Goal: Task Accomplishment & Management: Manage account settings

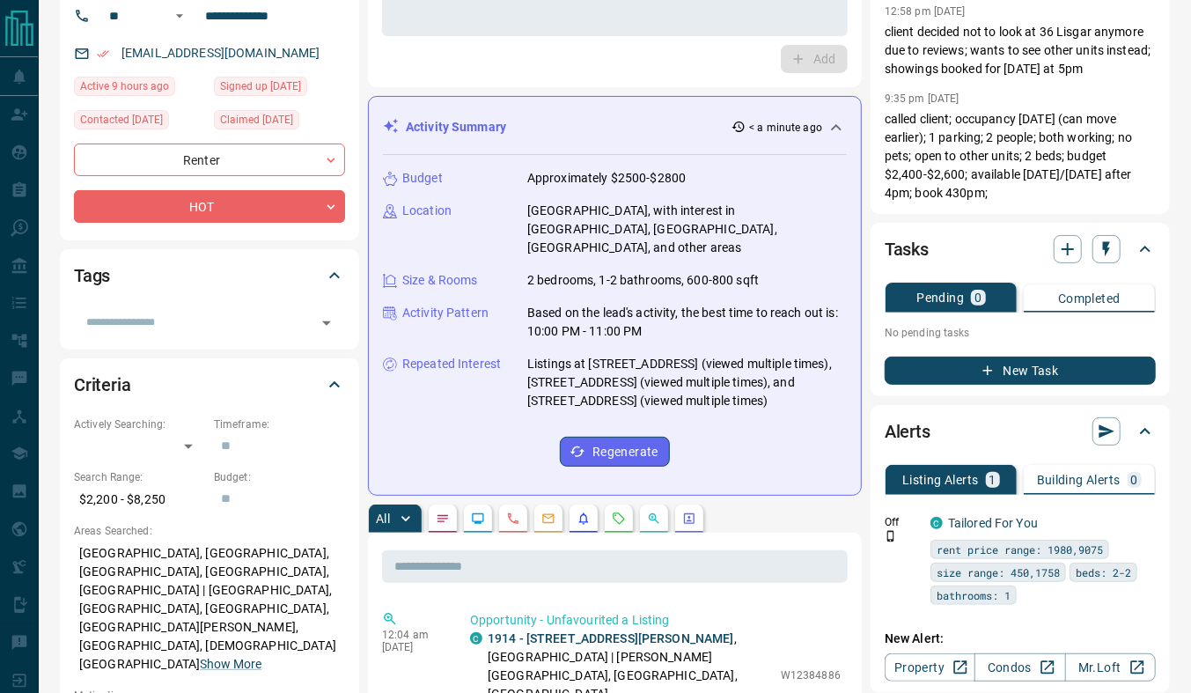
scroll to position [143, 0]
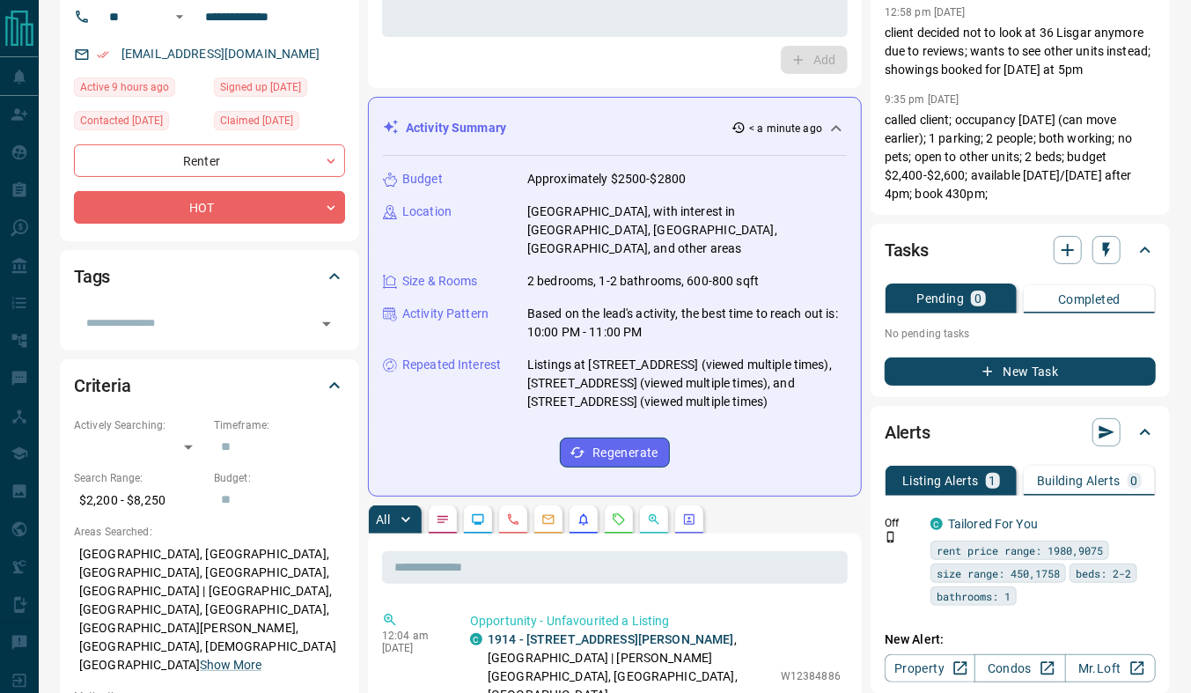
click at [1147, 430] on icon at bounding box center [1145, 432] width 11 height 6
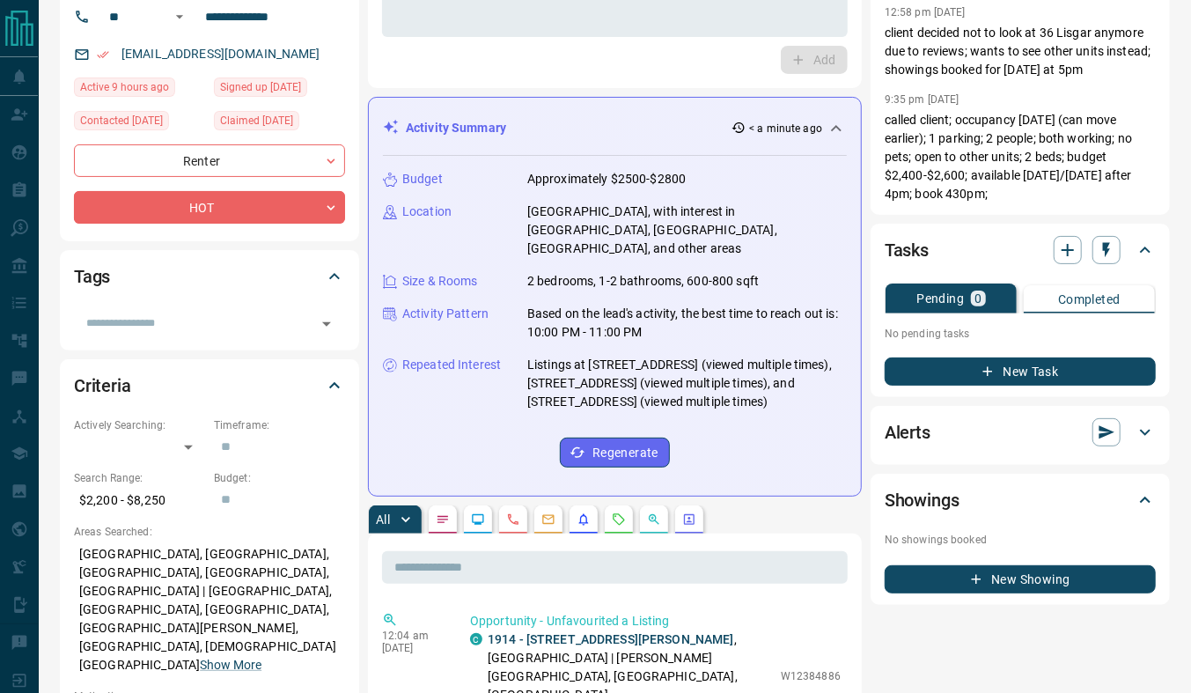
click at [1147, 430] on icon at bounding box center [1145, 433] width 11 height 6
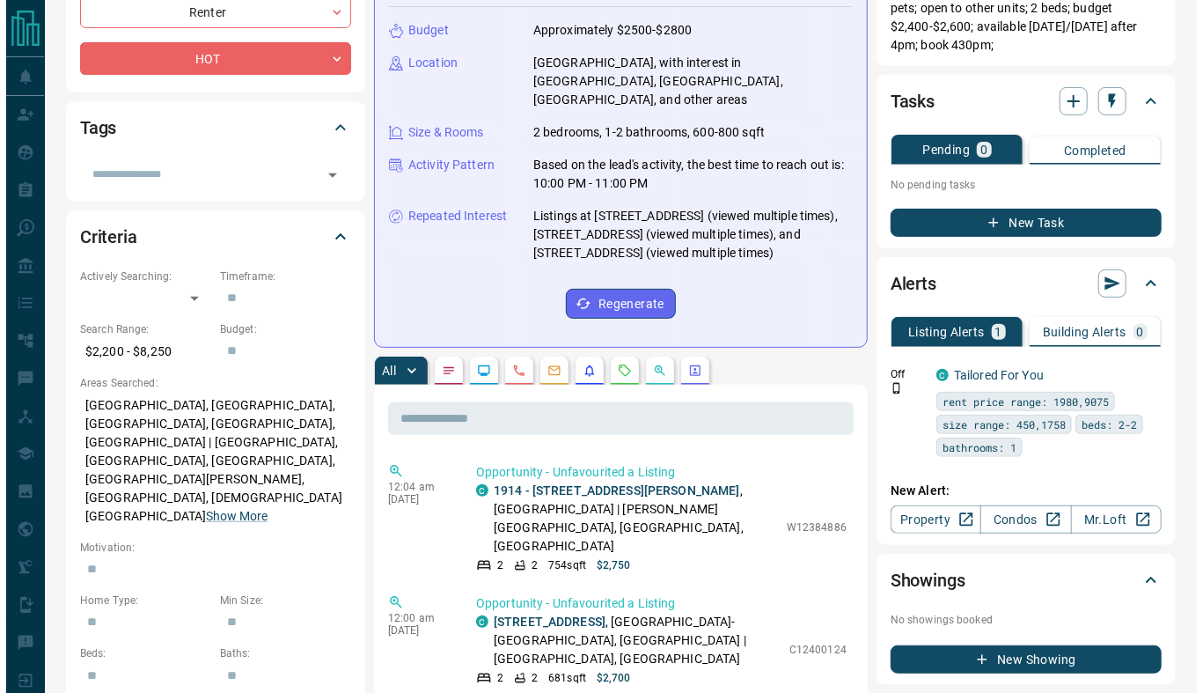
scroll to position [293, 0]
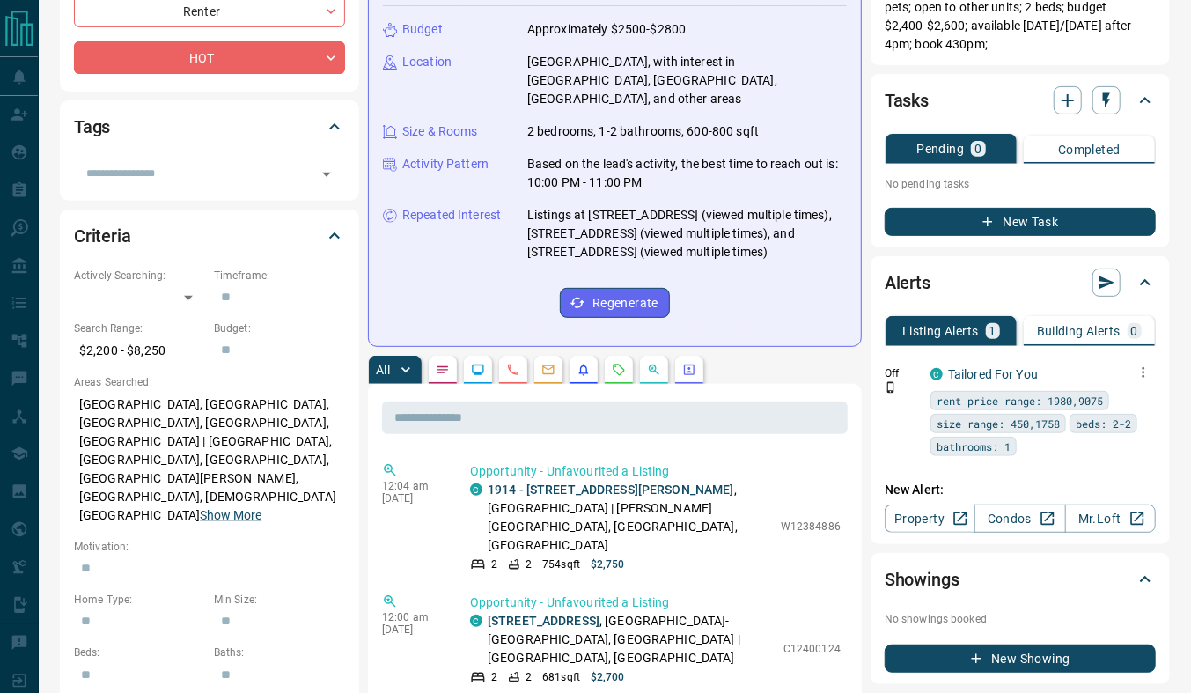
click at [1140, 368] on icon "button" at bounding box center [1143, 372] width 16 height 16
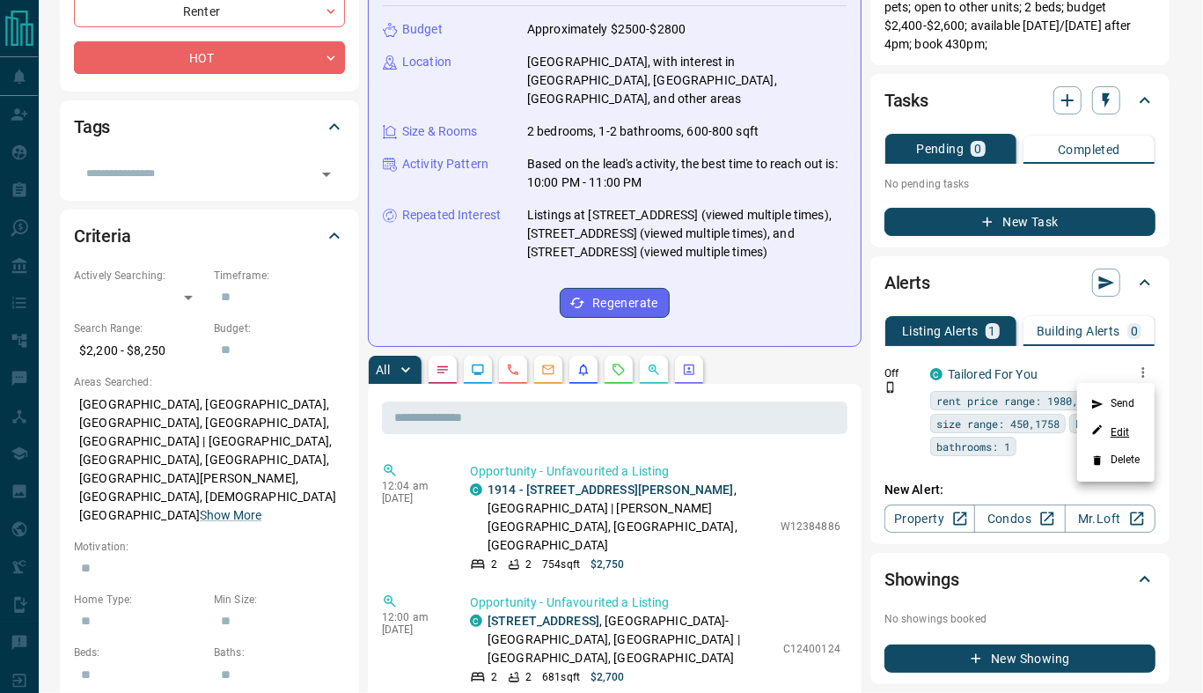
click at [1118, 430] on link "Edit" at bounding box center [1110, 431] width 39 height 17
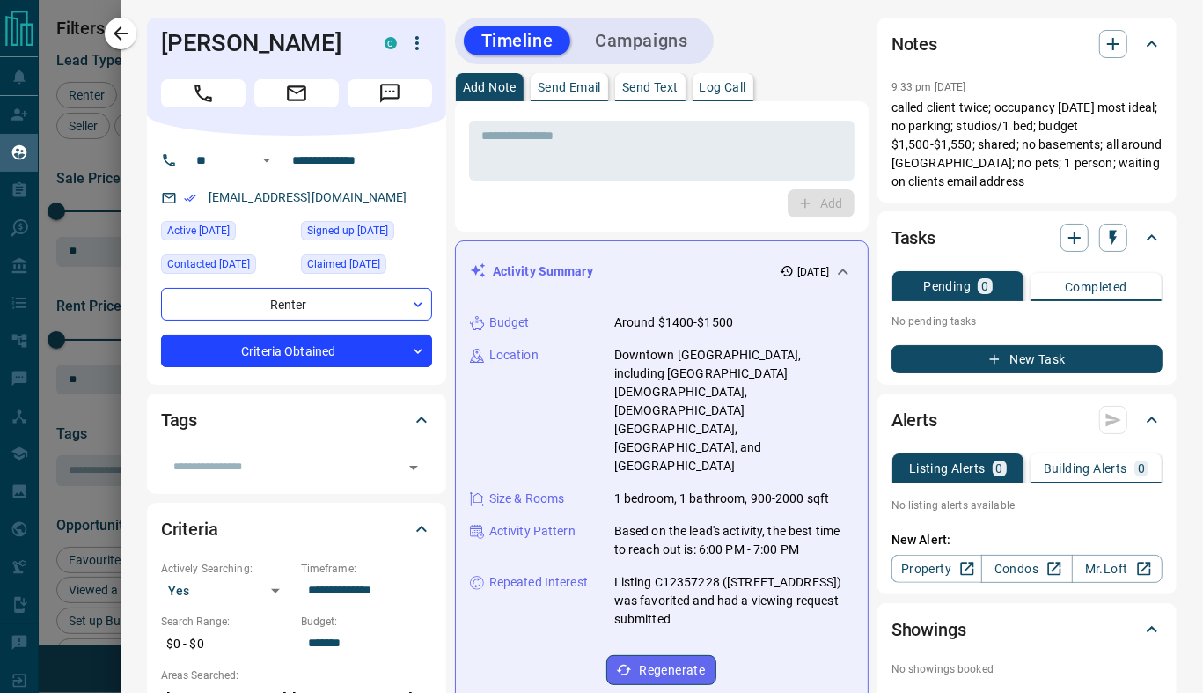
scroll to position [38, 0]
